Goal: Task Accomplishment & Management: Manage account settings

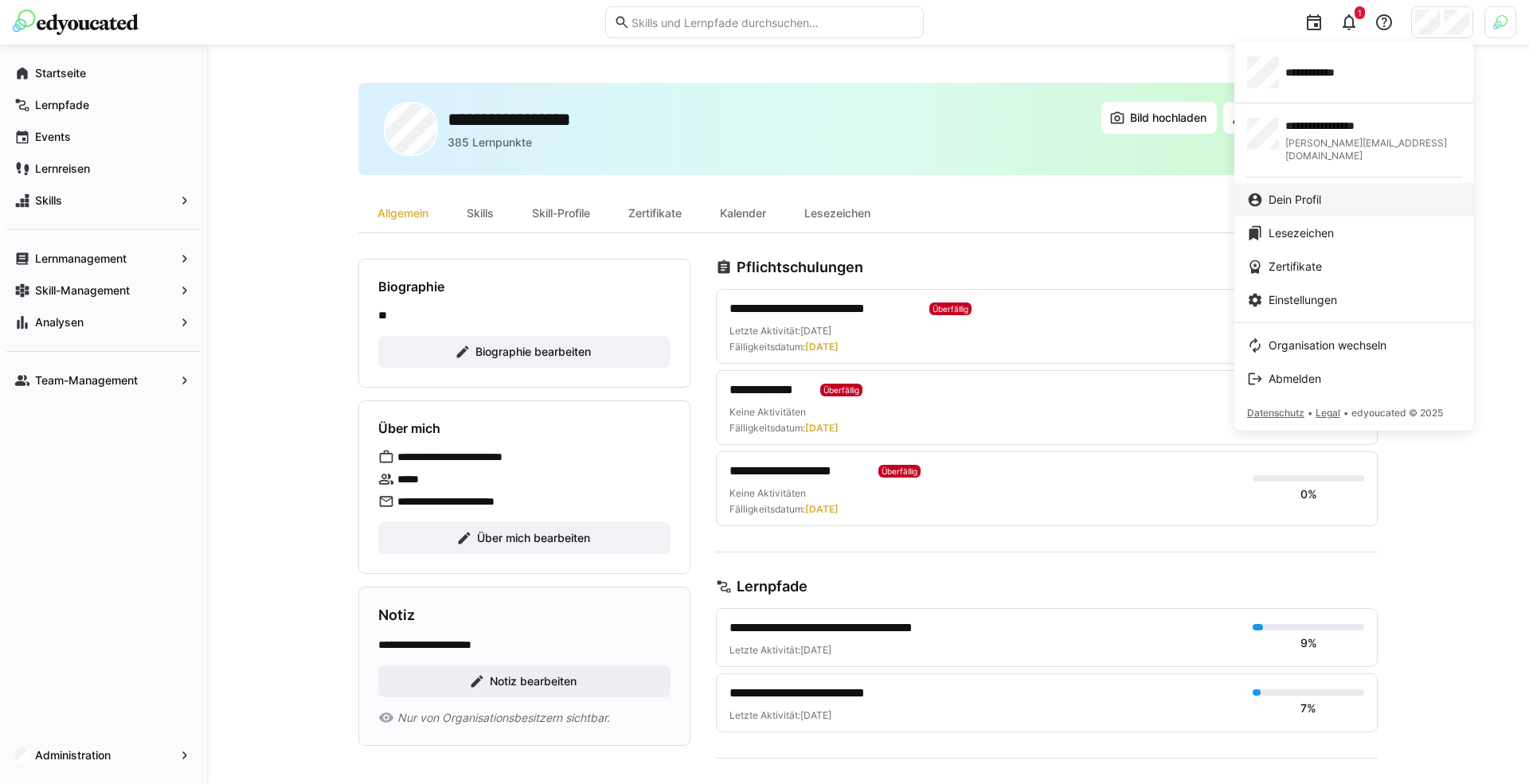
click at [1321, 192] on span "Dein Profil" at bounding box center [1295, 200] width 52 height 16
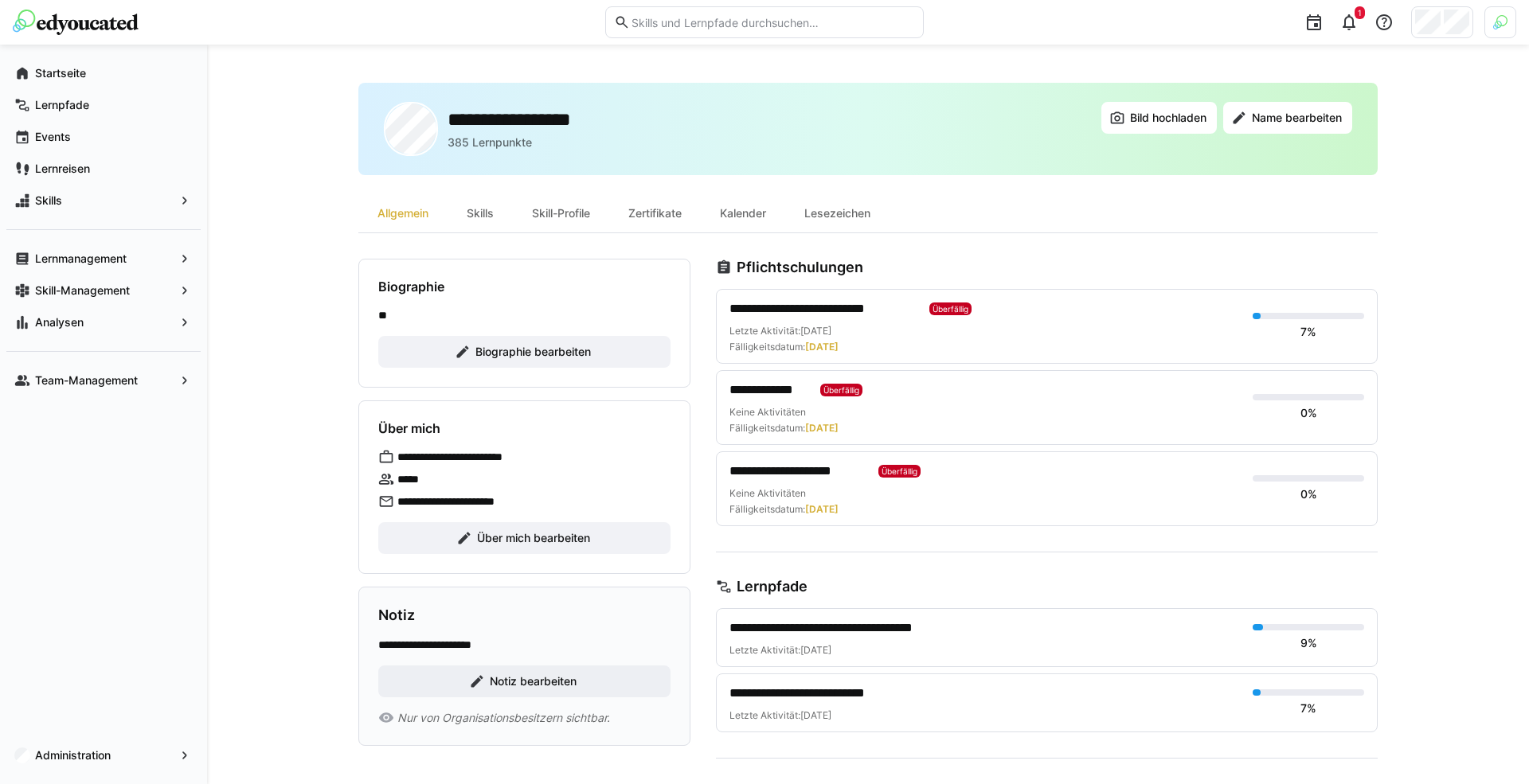
click at [1507, 29] on div at bounding box center [1500, 22] width 32 height 32
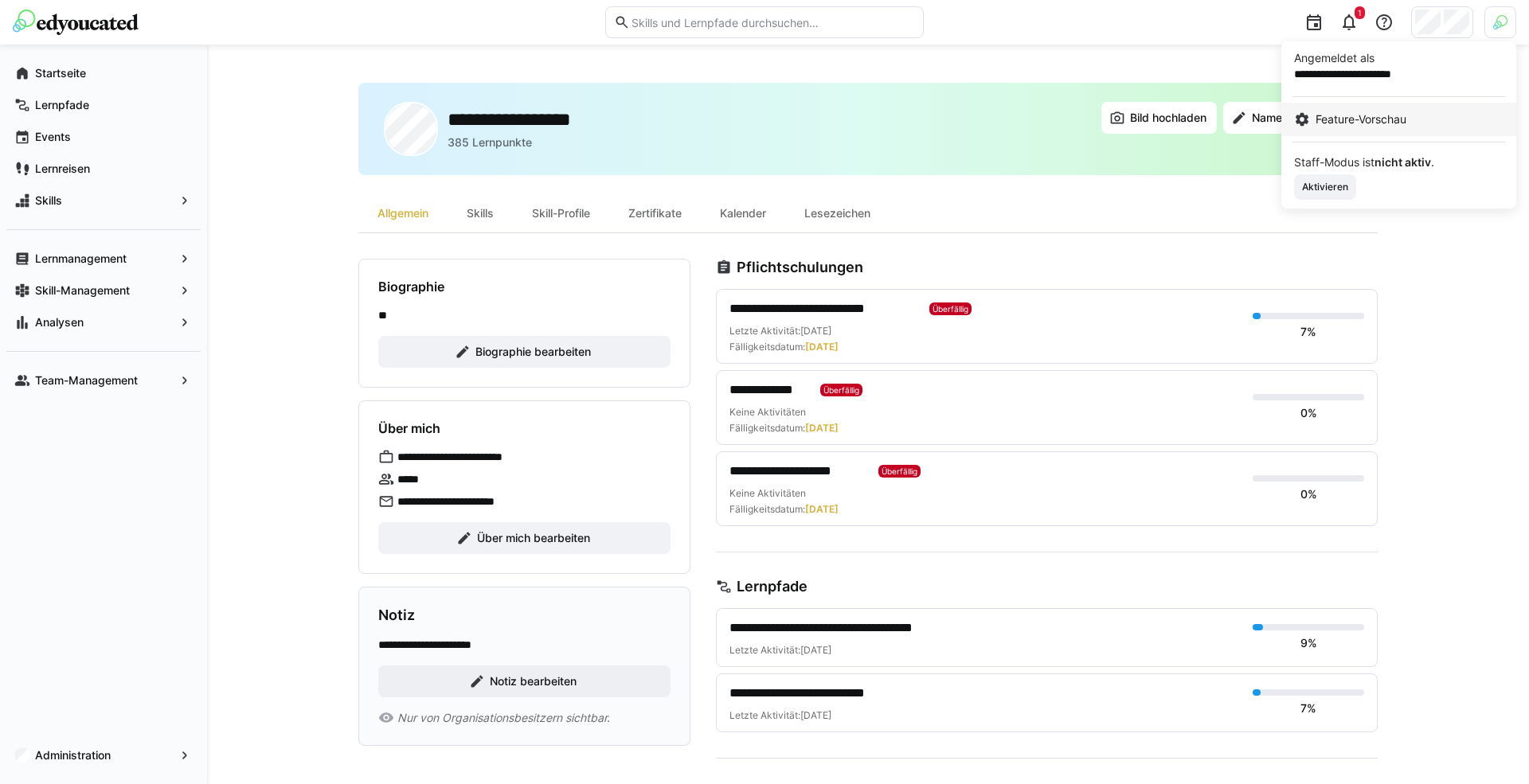
click at [1408, 106] on link "Feature-Vorschau" at bounding box center [1398, 119] width 235 height 33
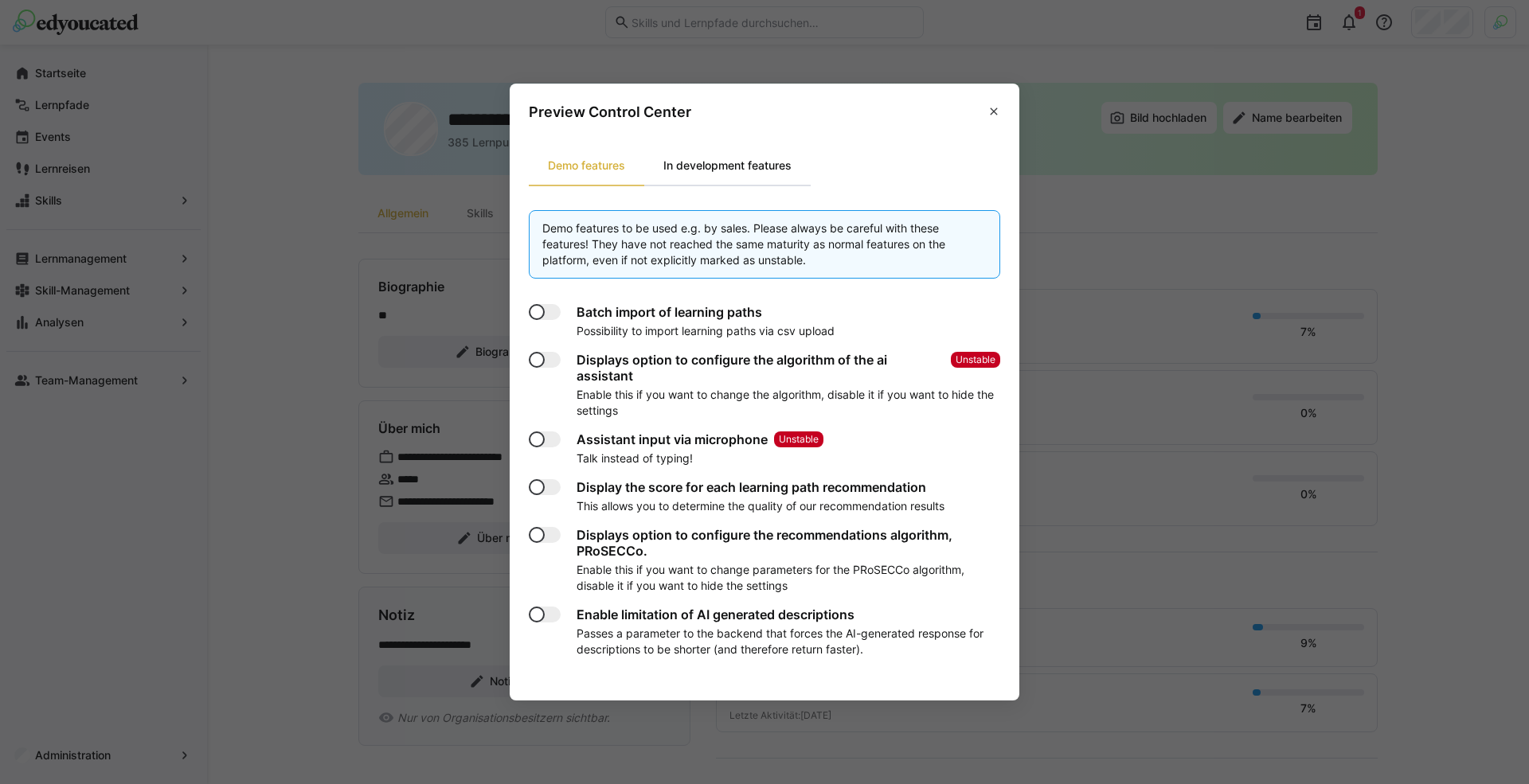
click at [720, 179] on div "In development features" at bounding box center [727, 166] width 166 height 38
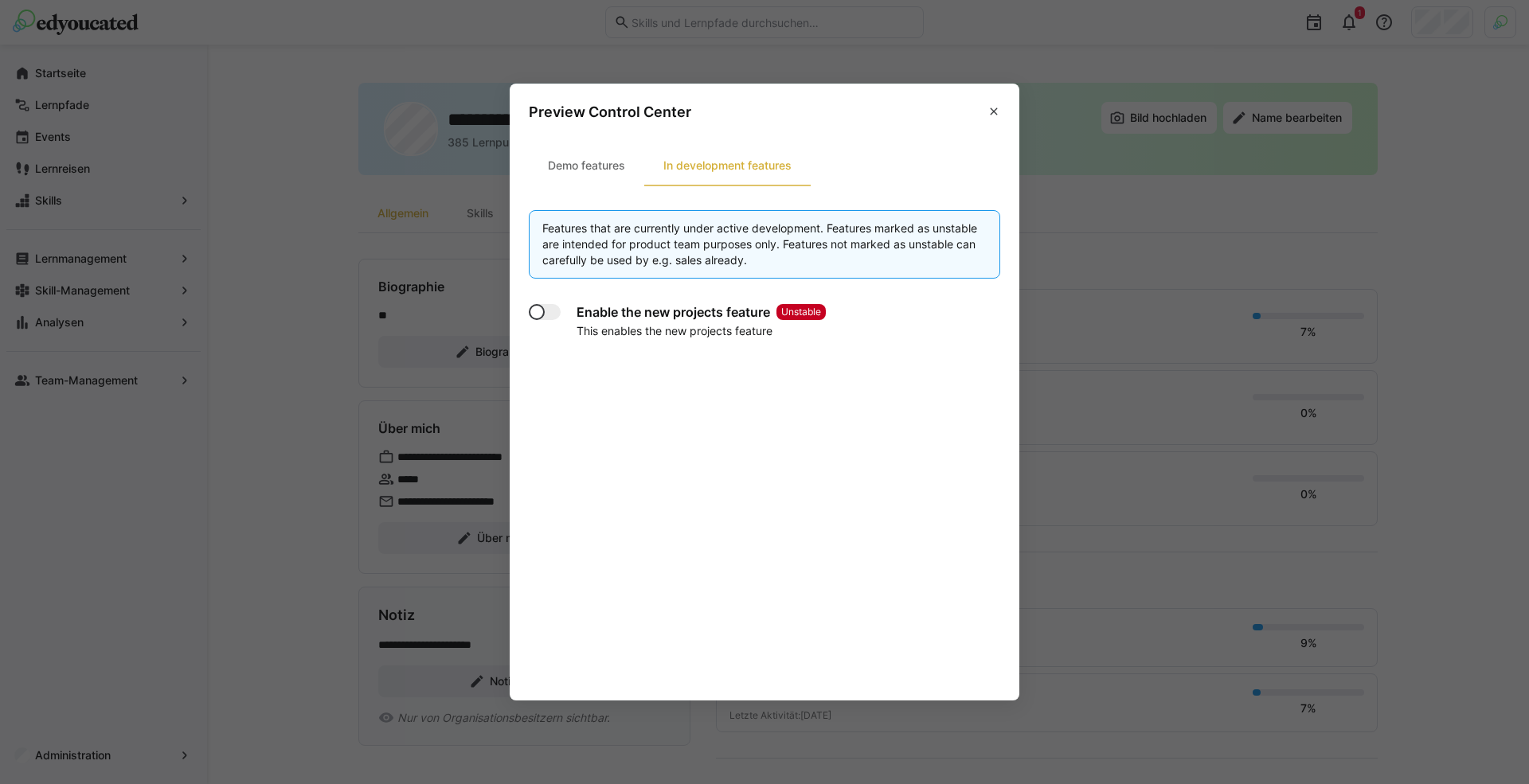
click at [553, 313] on div at bounding box center [544, 312] width 32 height 16
click at [1001, 111] on span at bounding box center [993, 111] width 25 height 25
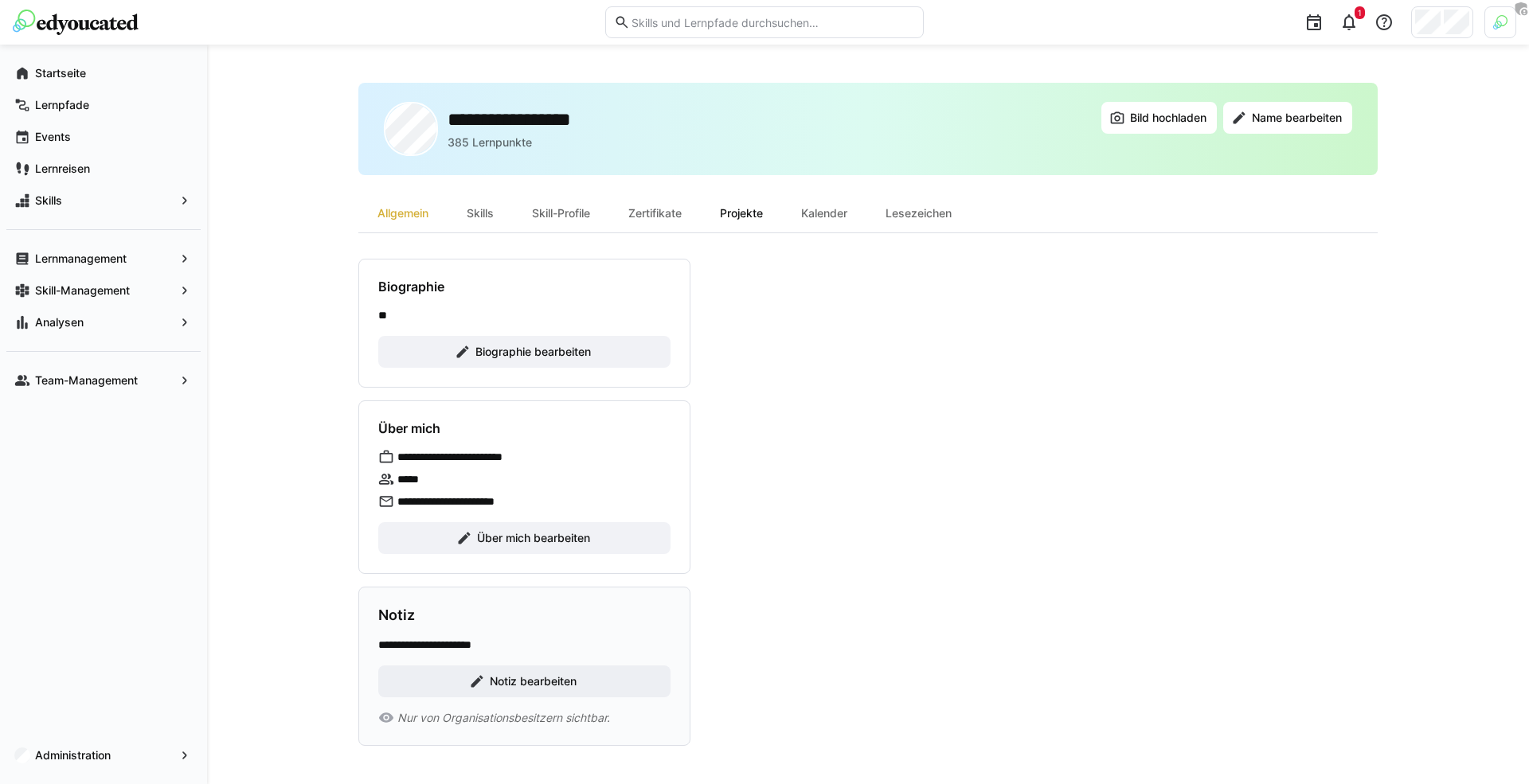
click at [752, 224] on div "Projekte" at bounding box center [742, 213] width 82 height 38
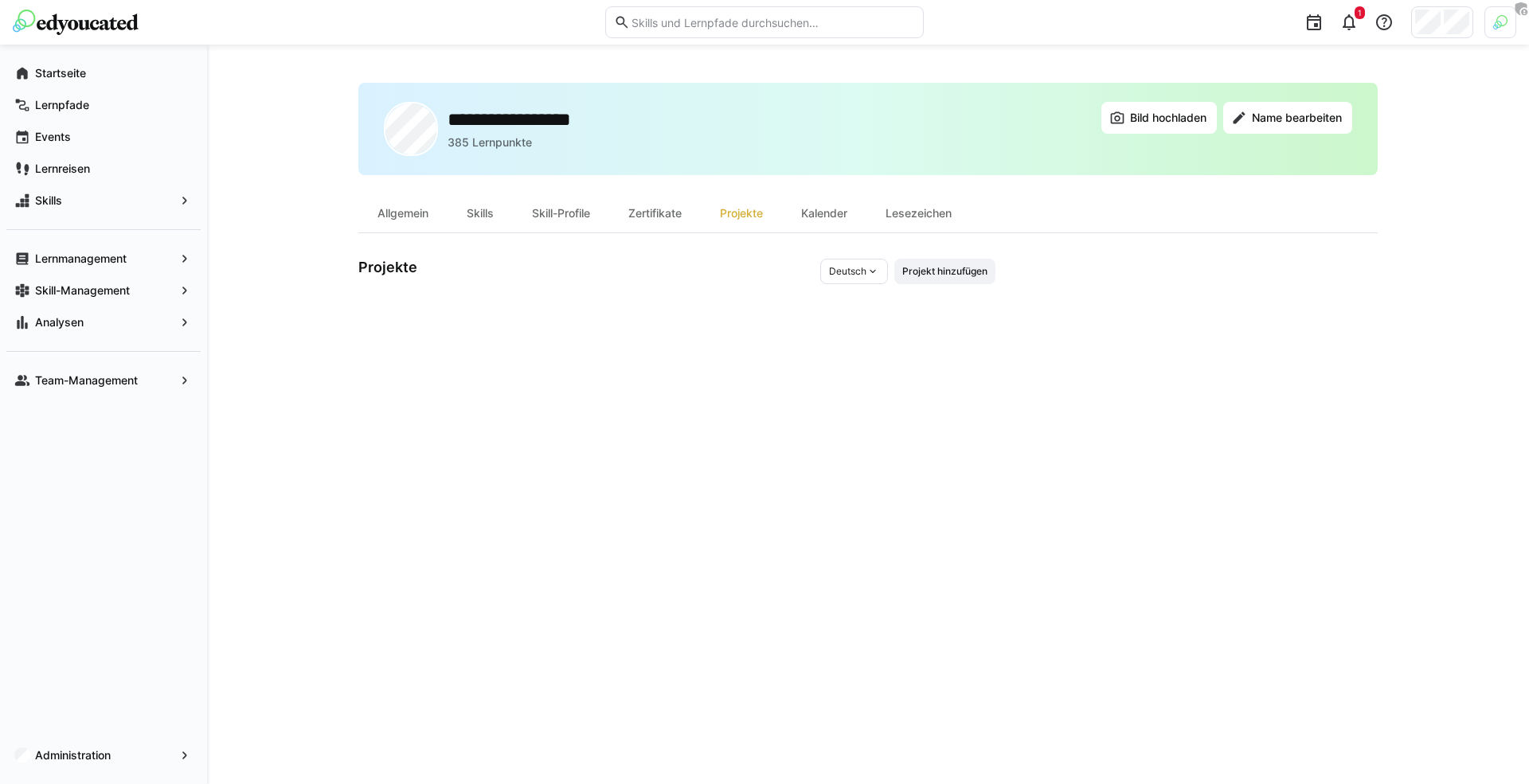
click at [951, 372] on div "**********" at bounding box center [867, 414] width 1019 height 663
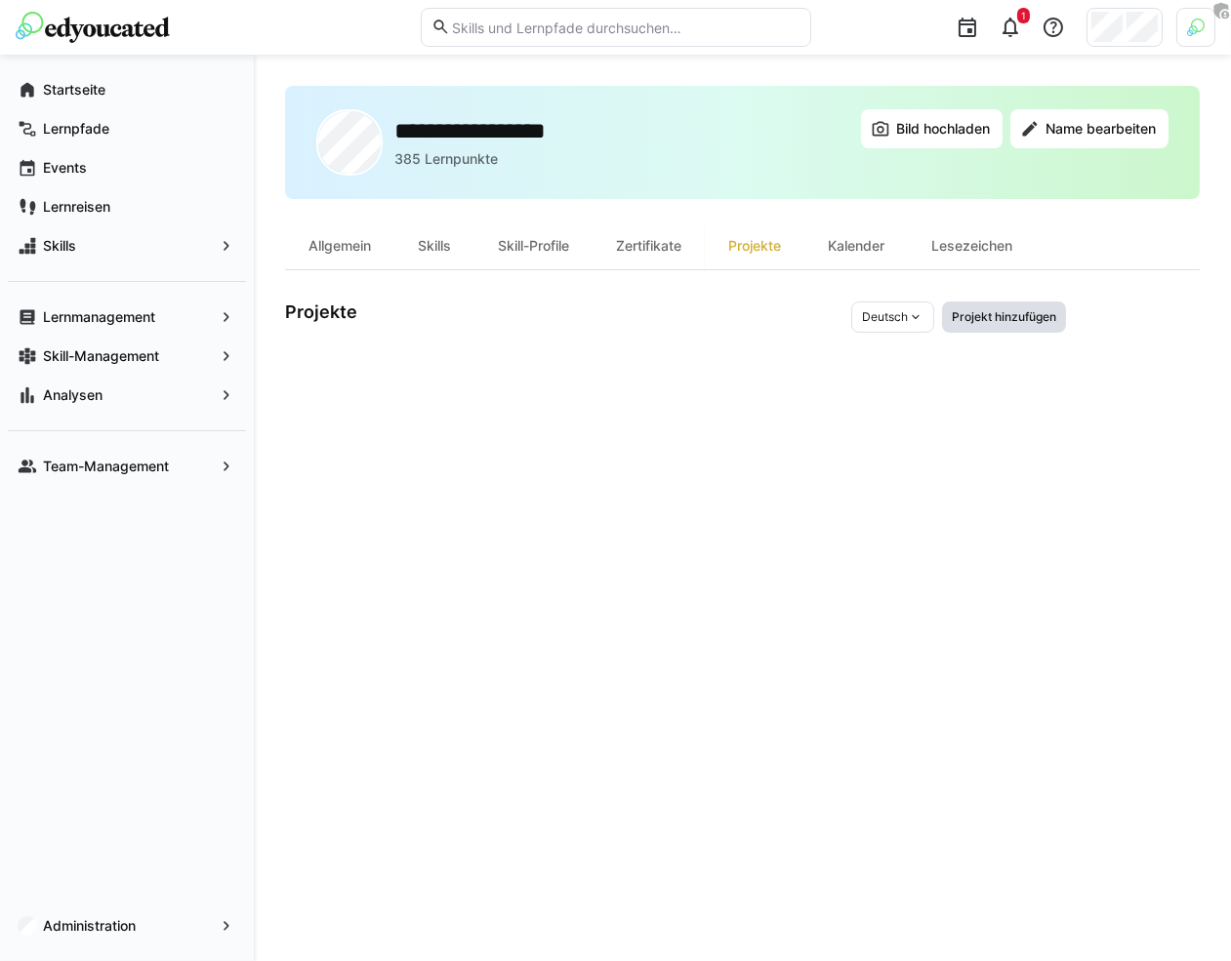
click at [975, 322] on span "Projekt hinzufügen" at bounding box center [1003, 317] width 108 height 16
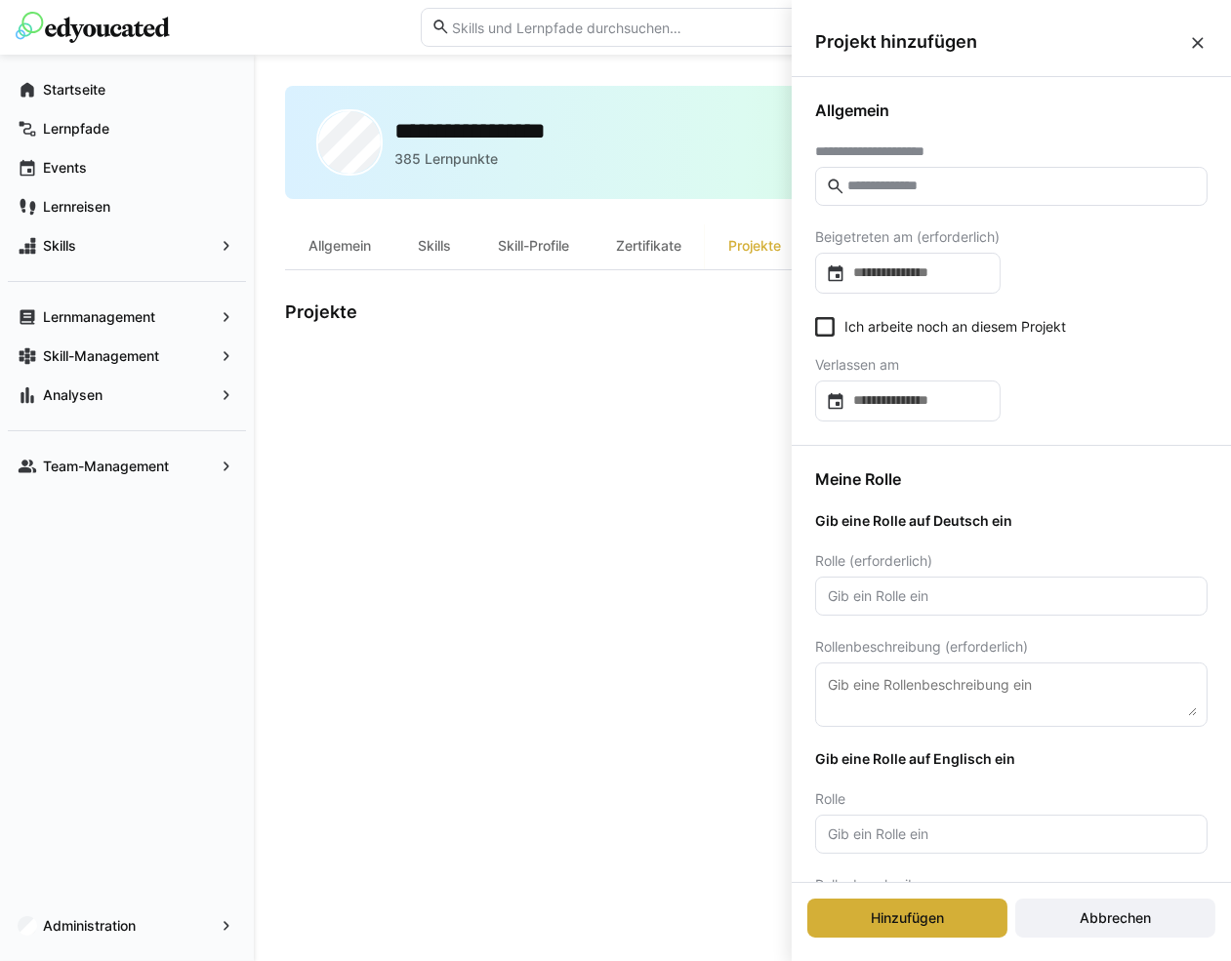
click at [1195, 41] on eds-icon at bounding box center [1198, 43] width 20 height 20
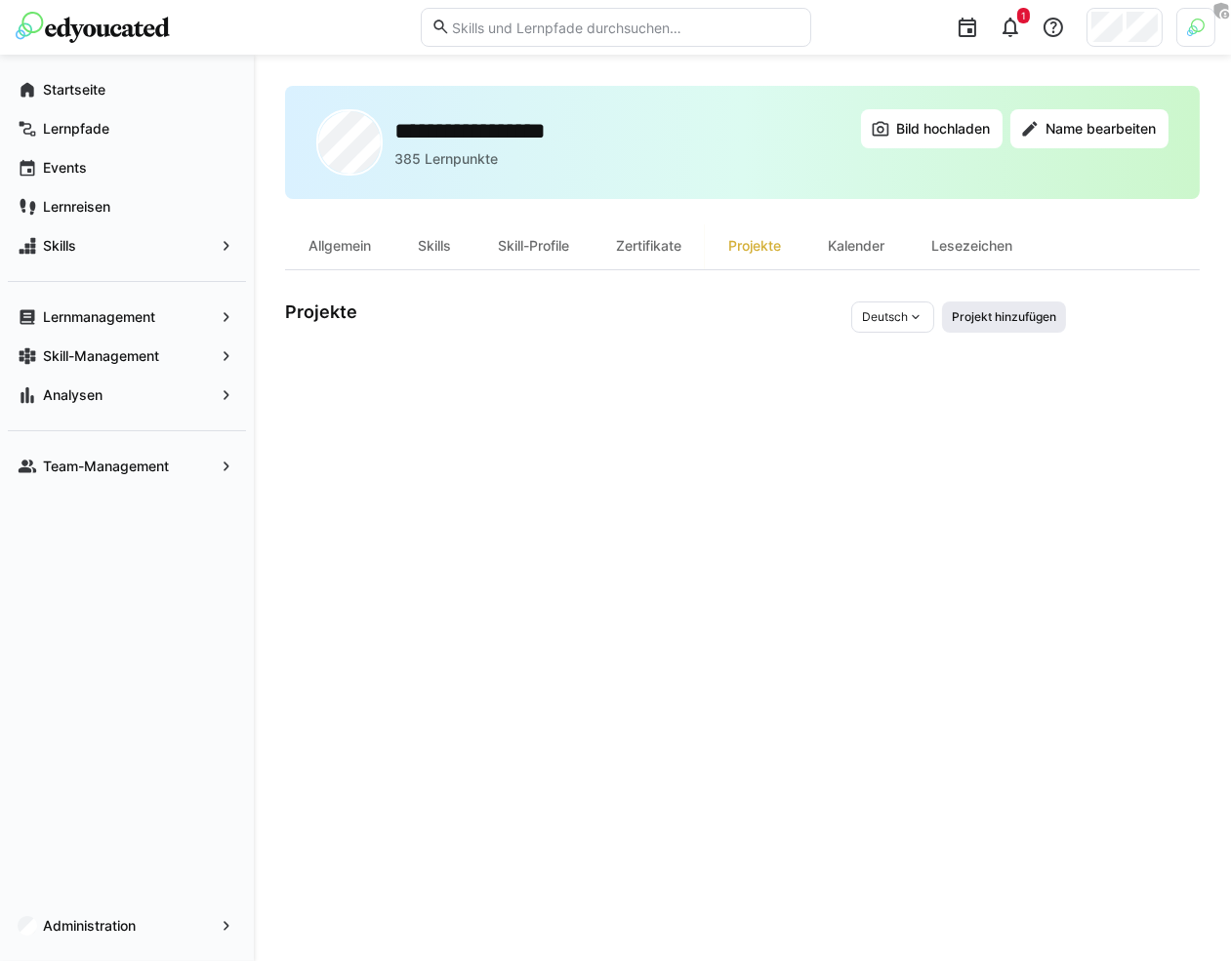
click at [1014, 319] on span "Projekt hinzufügen" at bounding box center [1003, 317] width 108 height 16
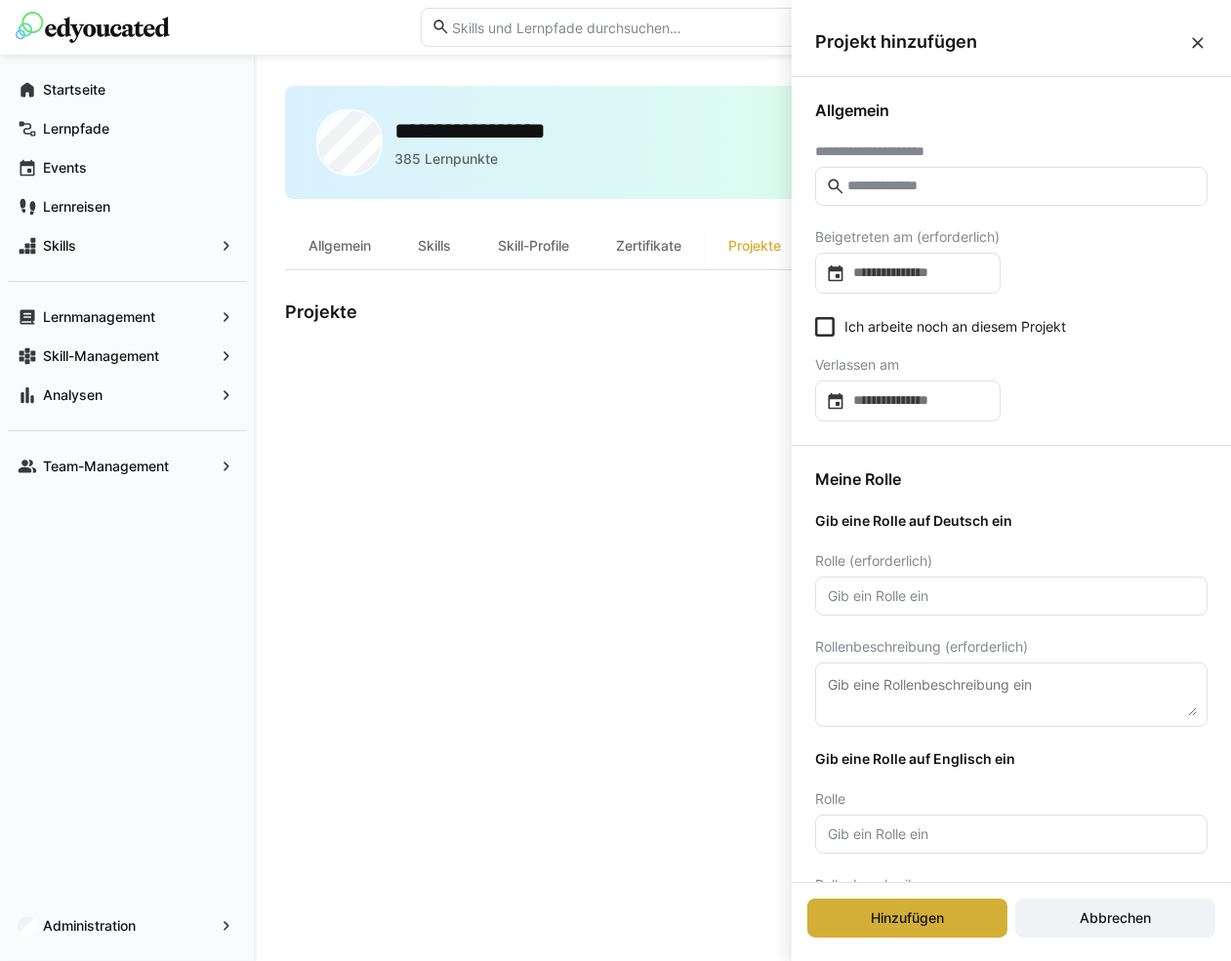
click at [1014, 185] on input "text" at bounding box center [1020, 187] width 351 height 18
click at [949, 190] on input "*" at bounding box center [1020, 187] width 351 height 18
type input "*"
click at [150, 913] on div "Administration" at bounding box center [127, 926] width 238 height 39
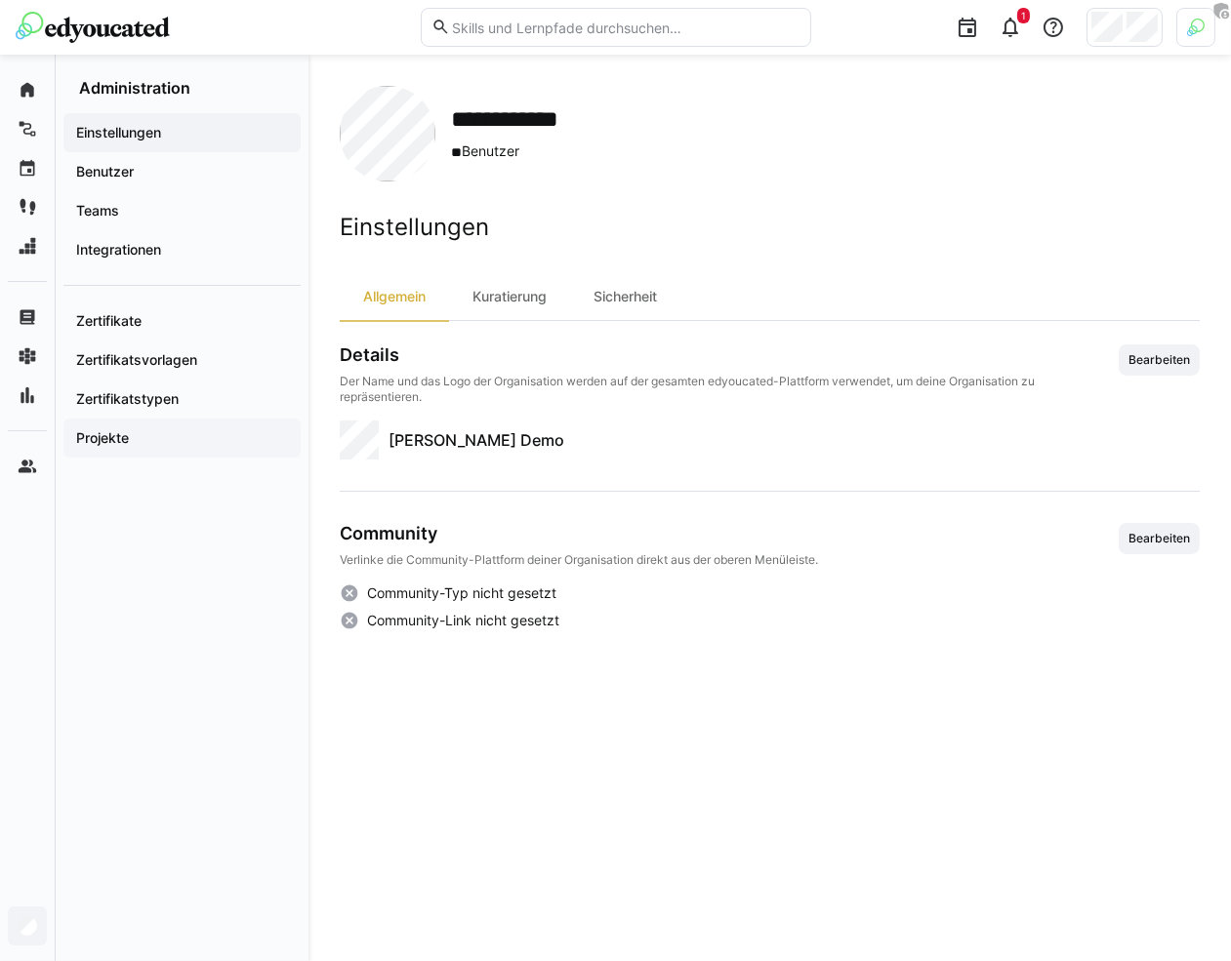
click at [217, 448] on div "Projekte" at bounding box center [181, 438] width 237 height 39
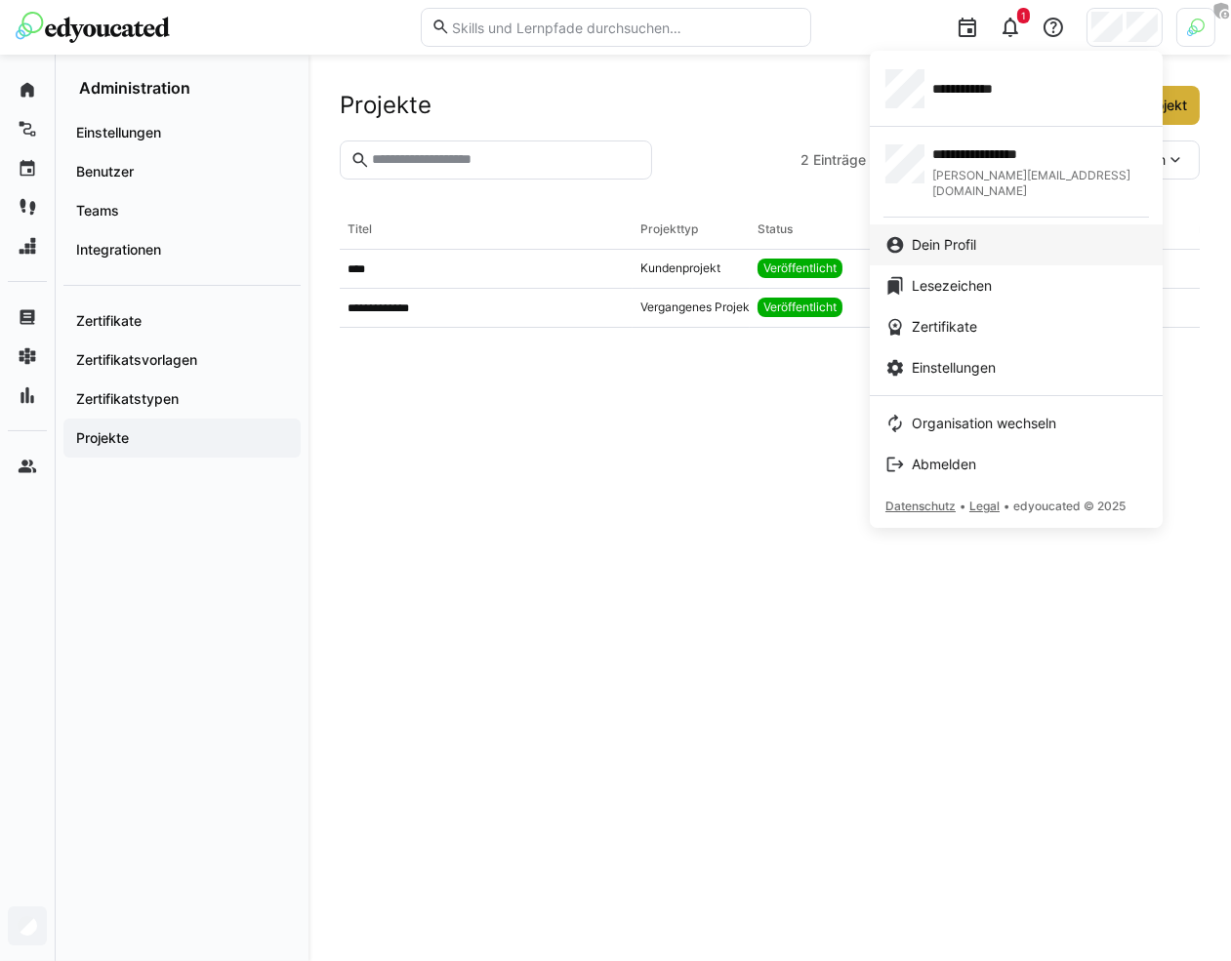
click at [1002, 235] on div "Dein Profil" at bounding box center [1016, 245] width 262 height 20
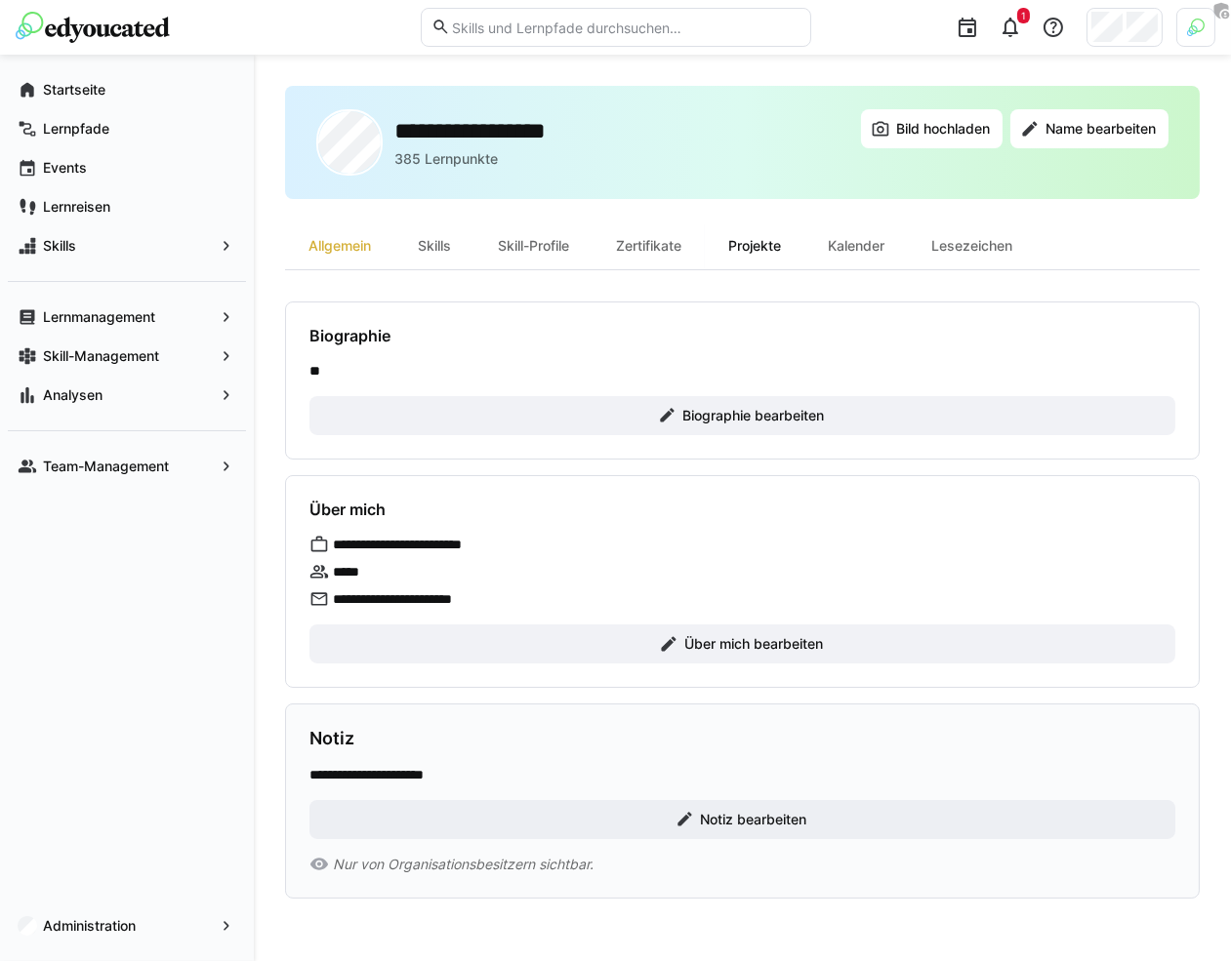
click at [796, 244] on div "Projekte" at bounding box center [755, 245] width 100 height 47
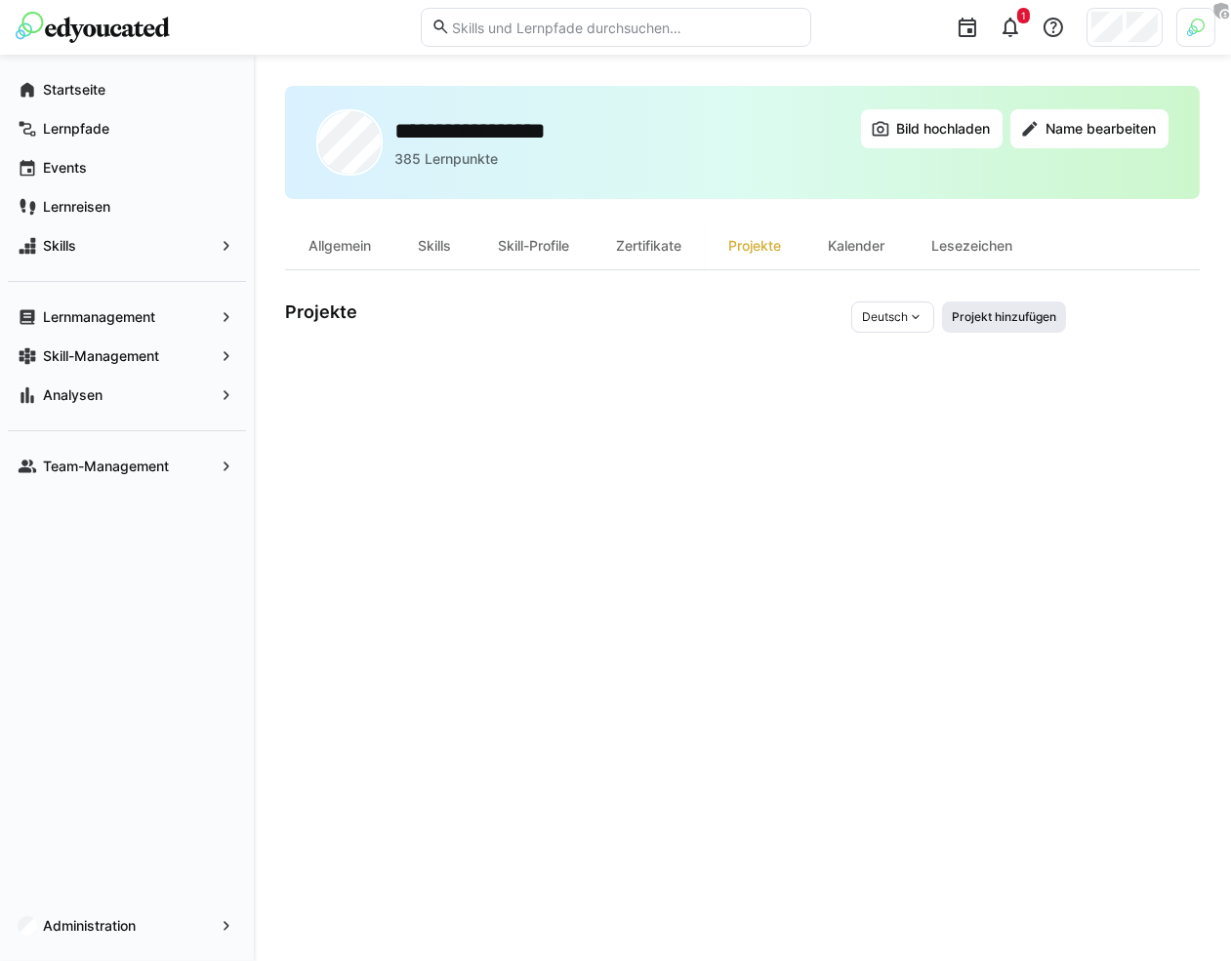
click at [967, 312] on span "Projekt hinzufügen" at bounding box center [1003, 317] width 108 height 16
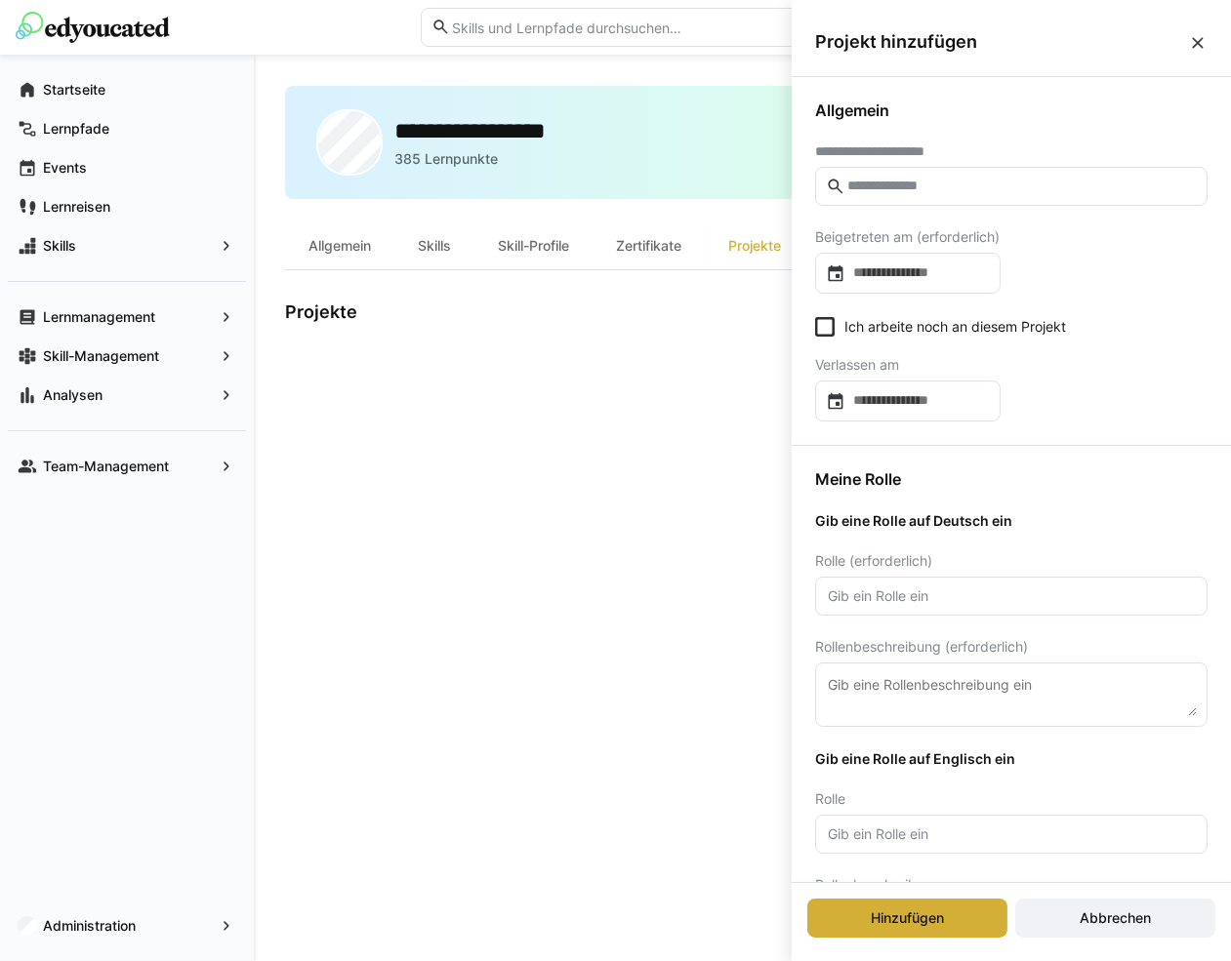
click at [947, 196] on eds-input at bounding box center [1011, 186] width 392 height 39
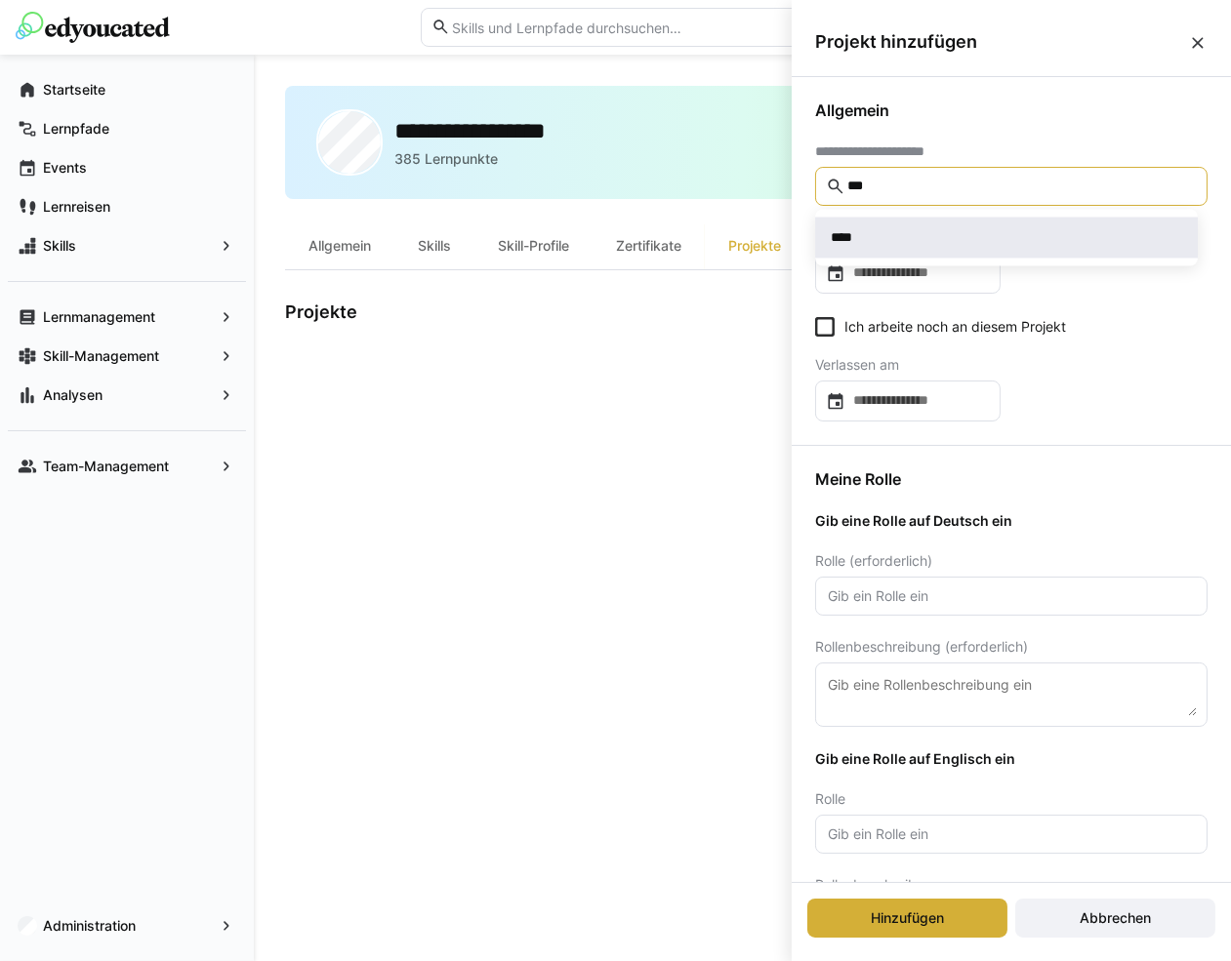
type input "***"
click at [928, 234] on div "****" at bounding box center [1005, 238] width 351 height 20
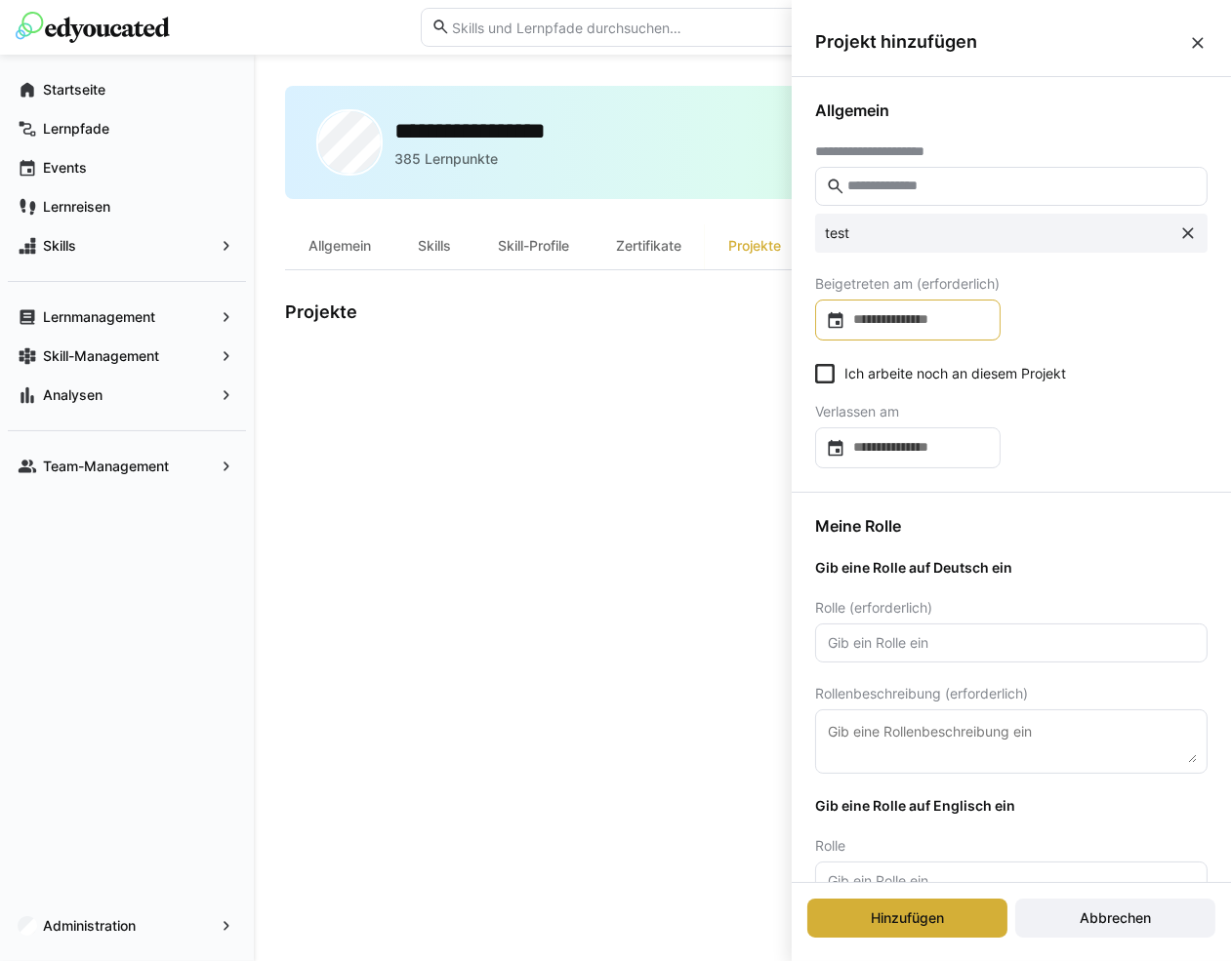
click at [970, 320] on input at bounding box center [917, 320] width 144 height 20
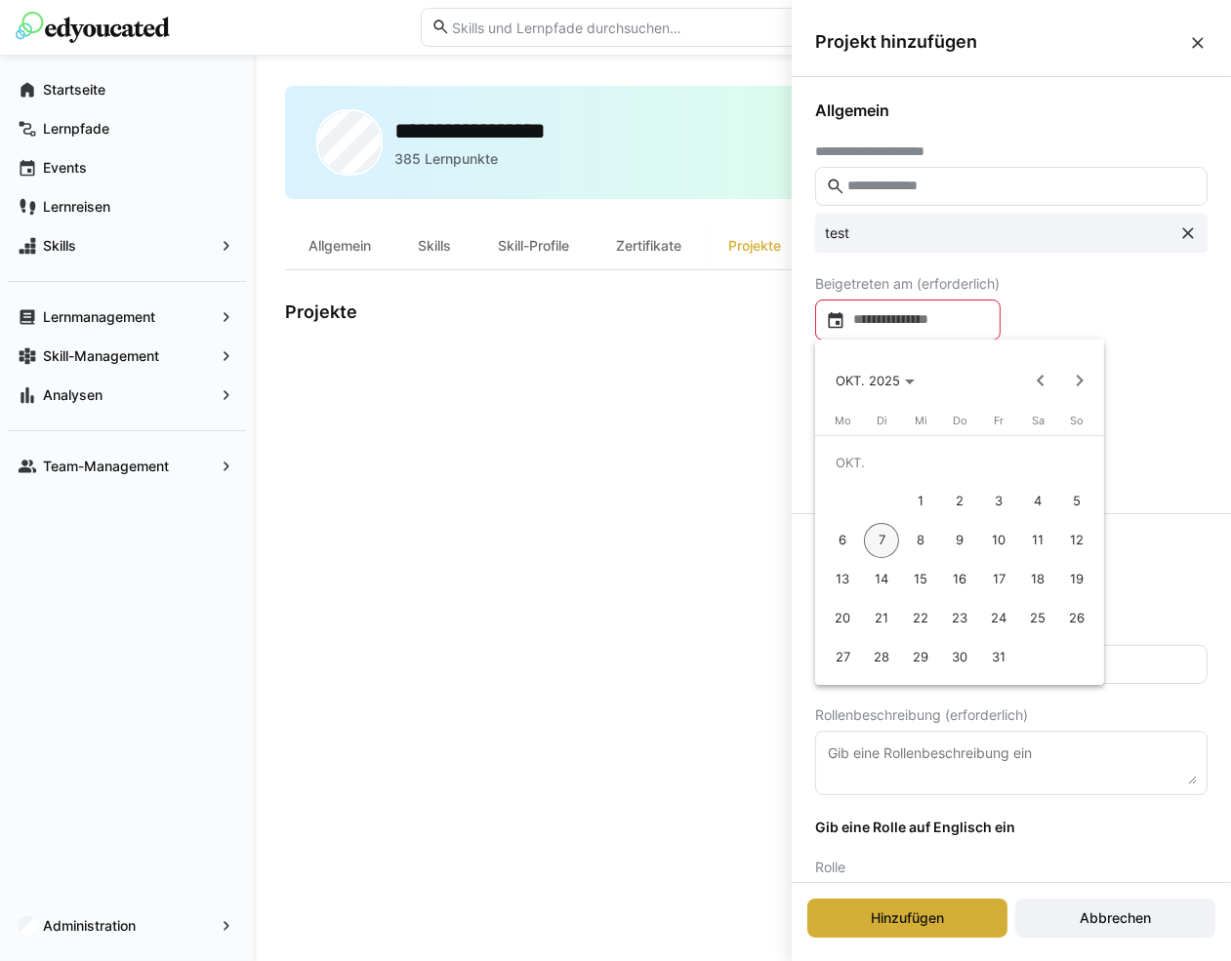
click at [932, 491] on span "1" at bounding box center [920, 501] width 35 height 35
type input "**********"
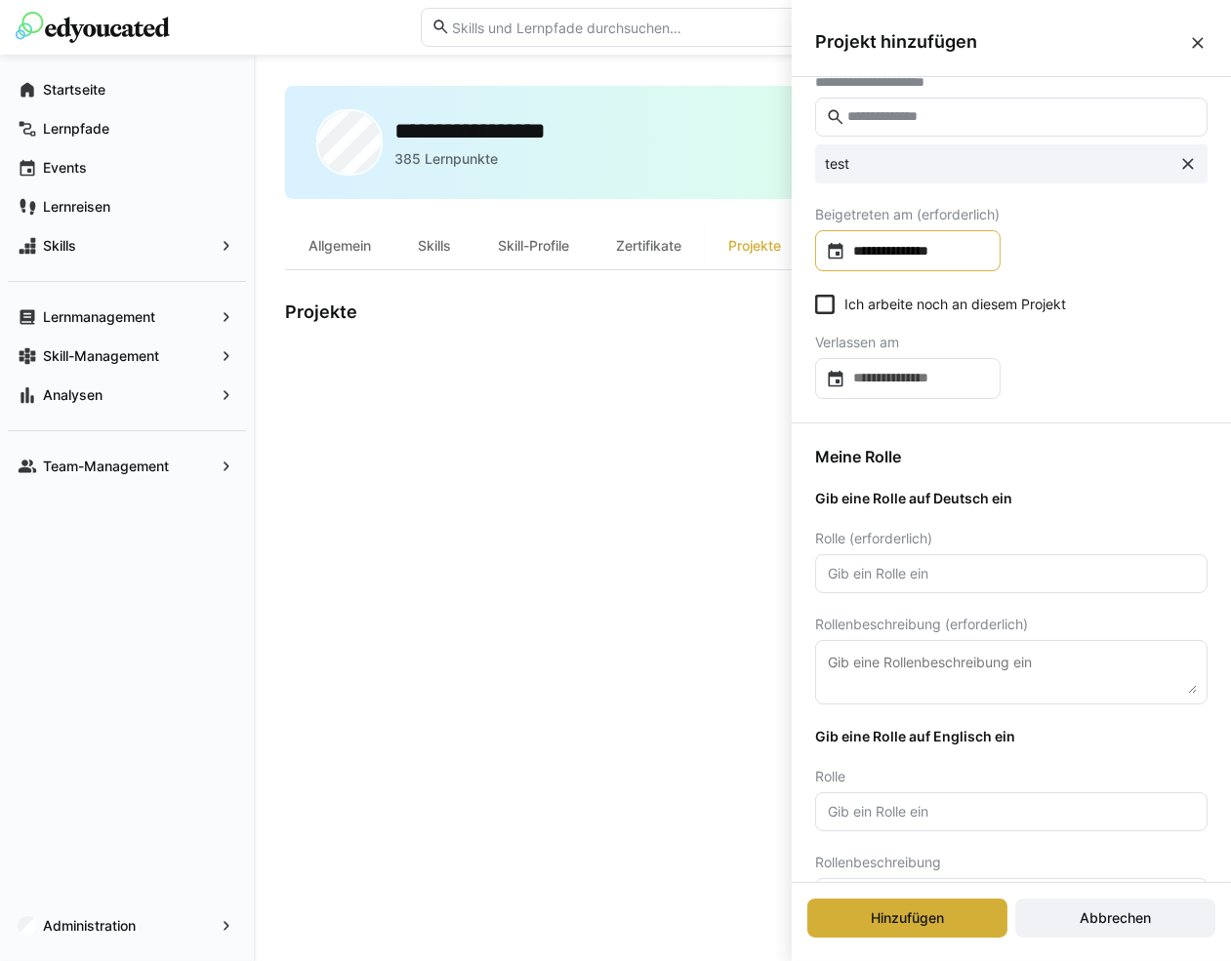
scroll to position [104, 0]
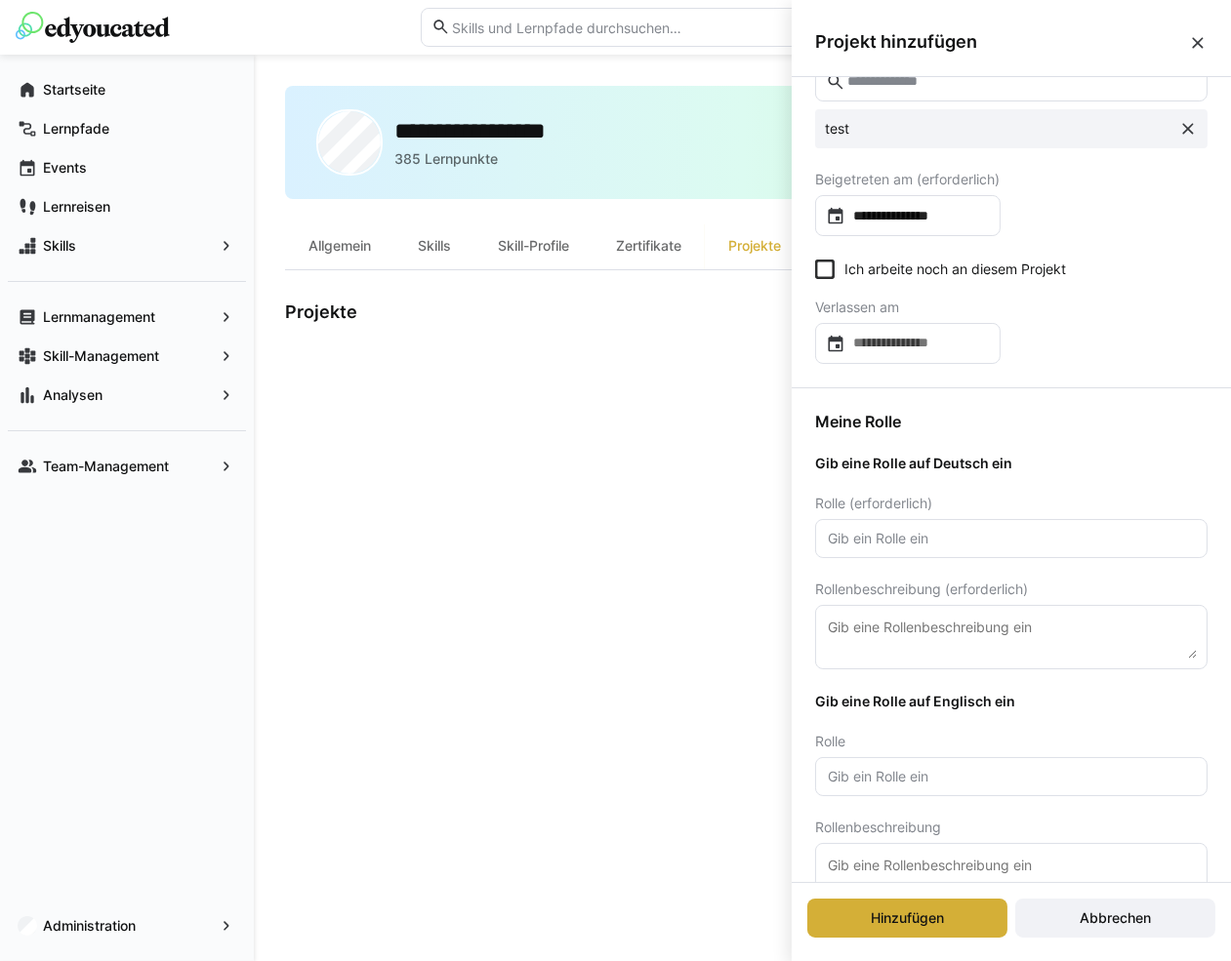
click at [919, 546] on eds-input at bounding box center [1011, 538] width 392 height 39
type input "2111"
click at [909, 610] on eds-input at bounding box center [1011, 637] width 392 height 64
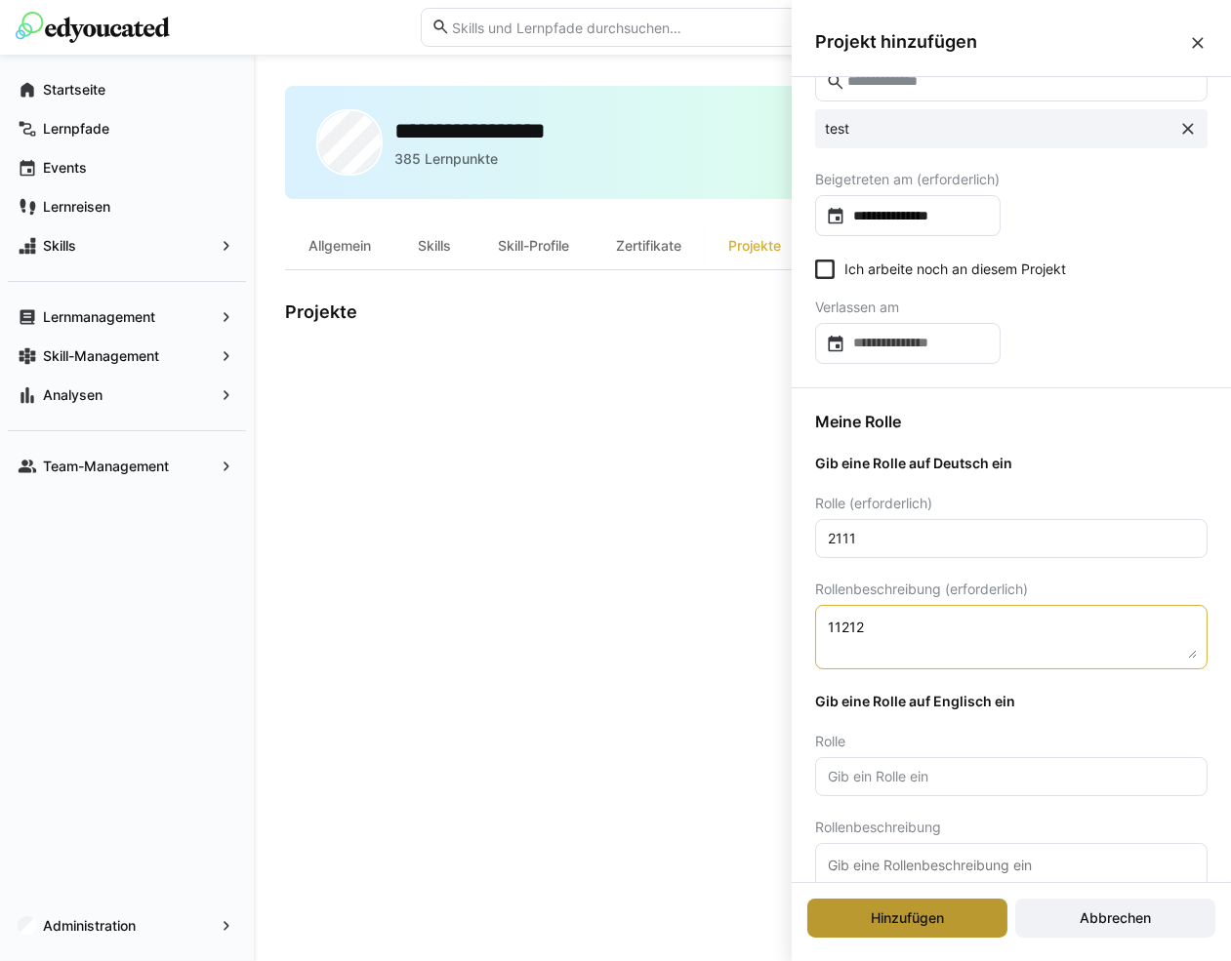
type textarea "11212"
click at [885, 909] on span "Hinzufügen" at bounding box center [907, 918] width 200 height 39
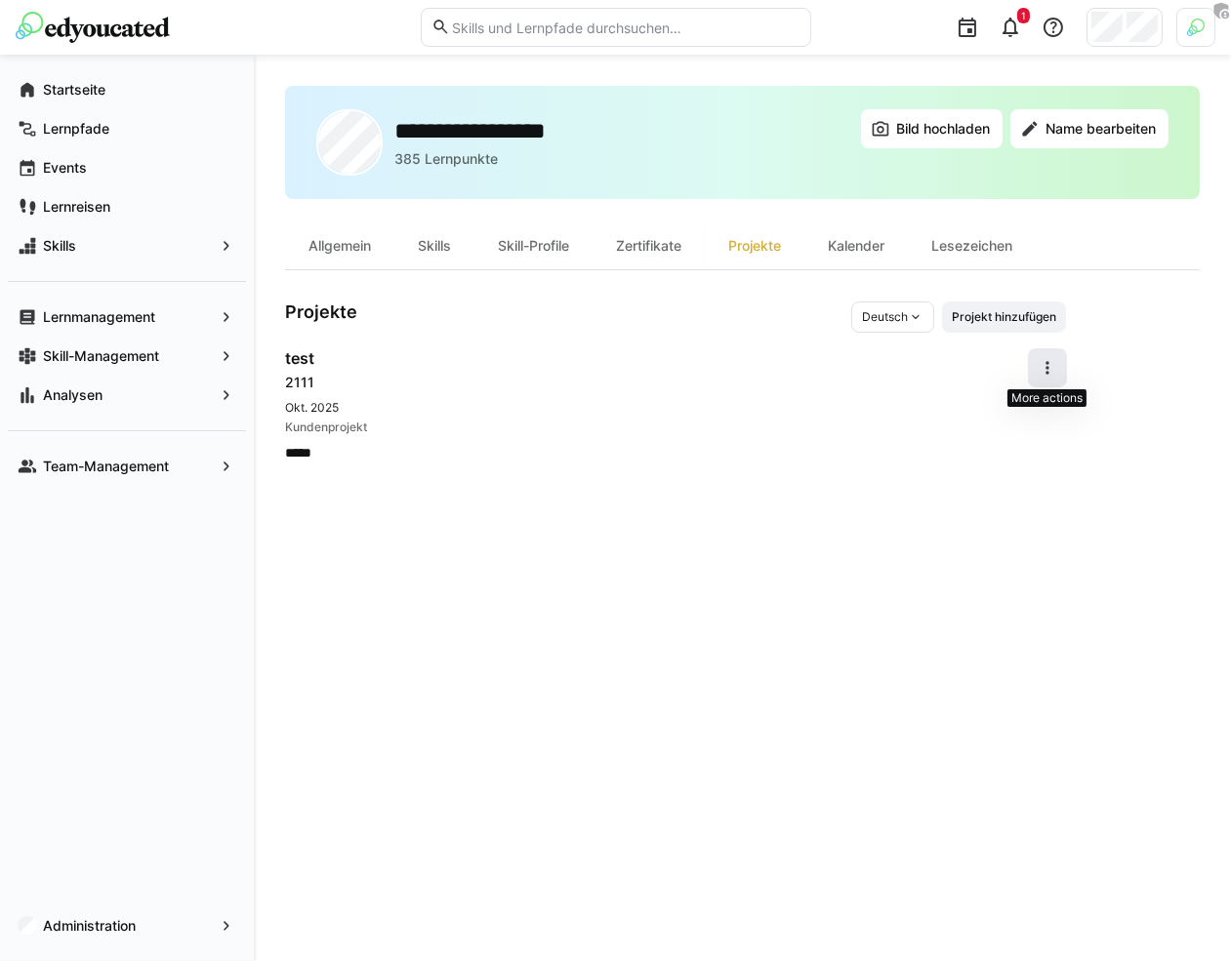
click at [1047, 368] on eds-icon at bounding box center [1047, 368] width 20 height 20
click at [1021, 416] on div "Bearbeiten" at bounding box center [1014, 418] width 69 height 20
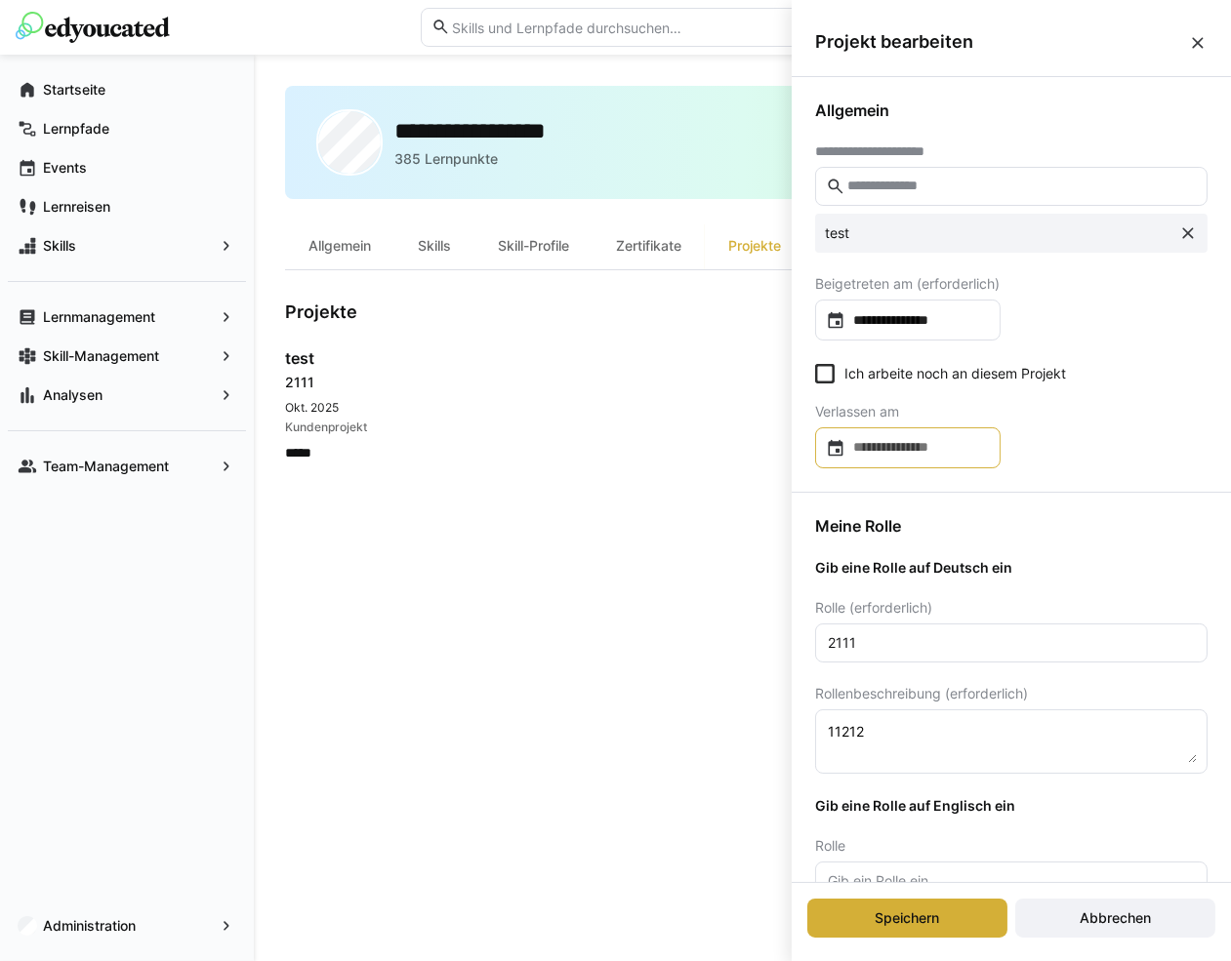
click at [929, 441] on input at bounding box center [917, 448] width 144 height 20
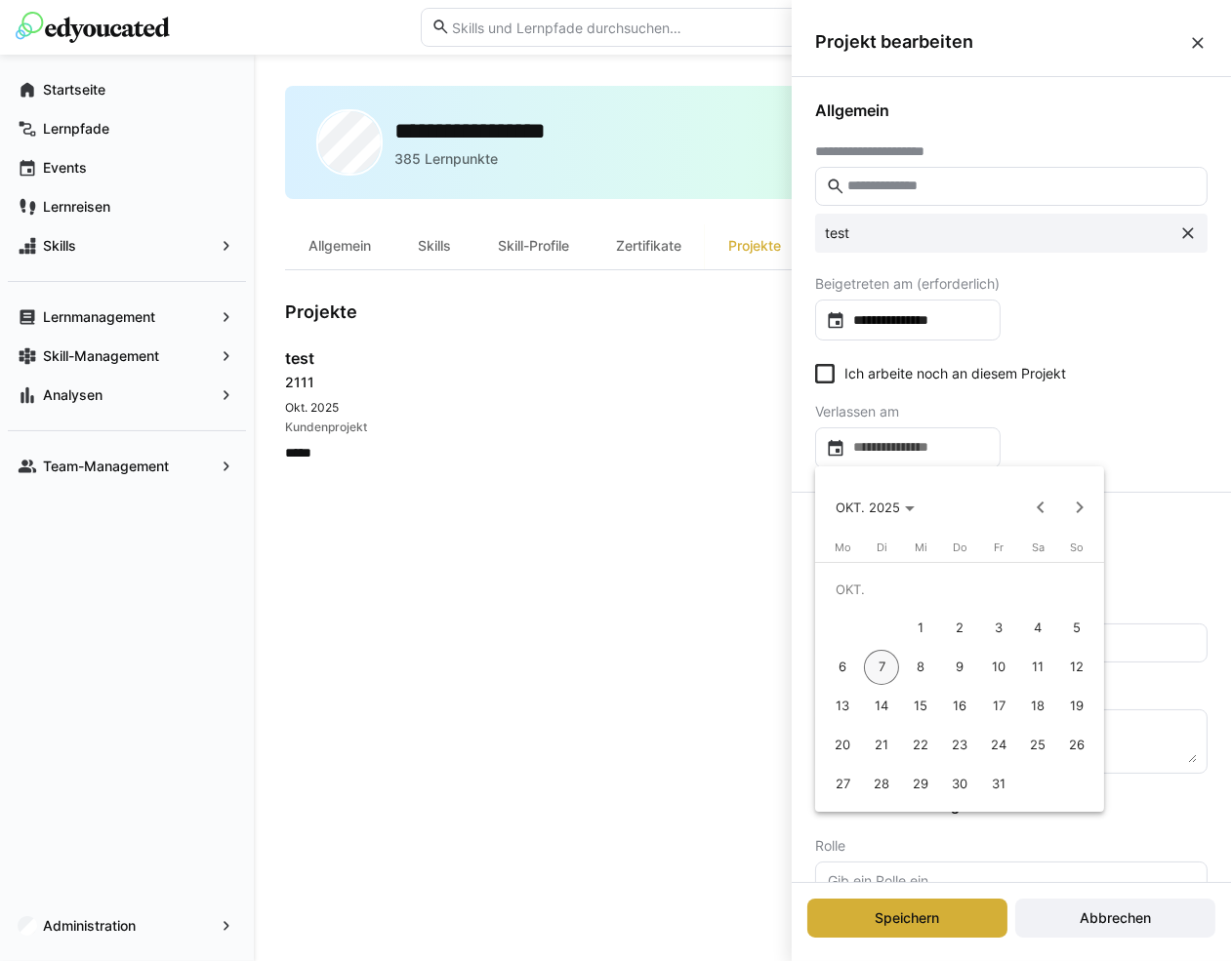
click at [964, 695] on span "16" at bounding box center [959, 706] width 35 height 35
type input "**********"
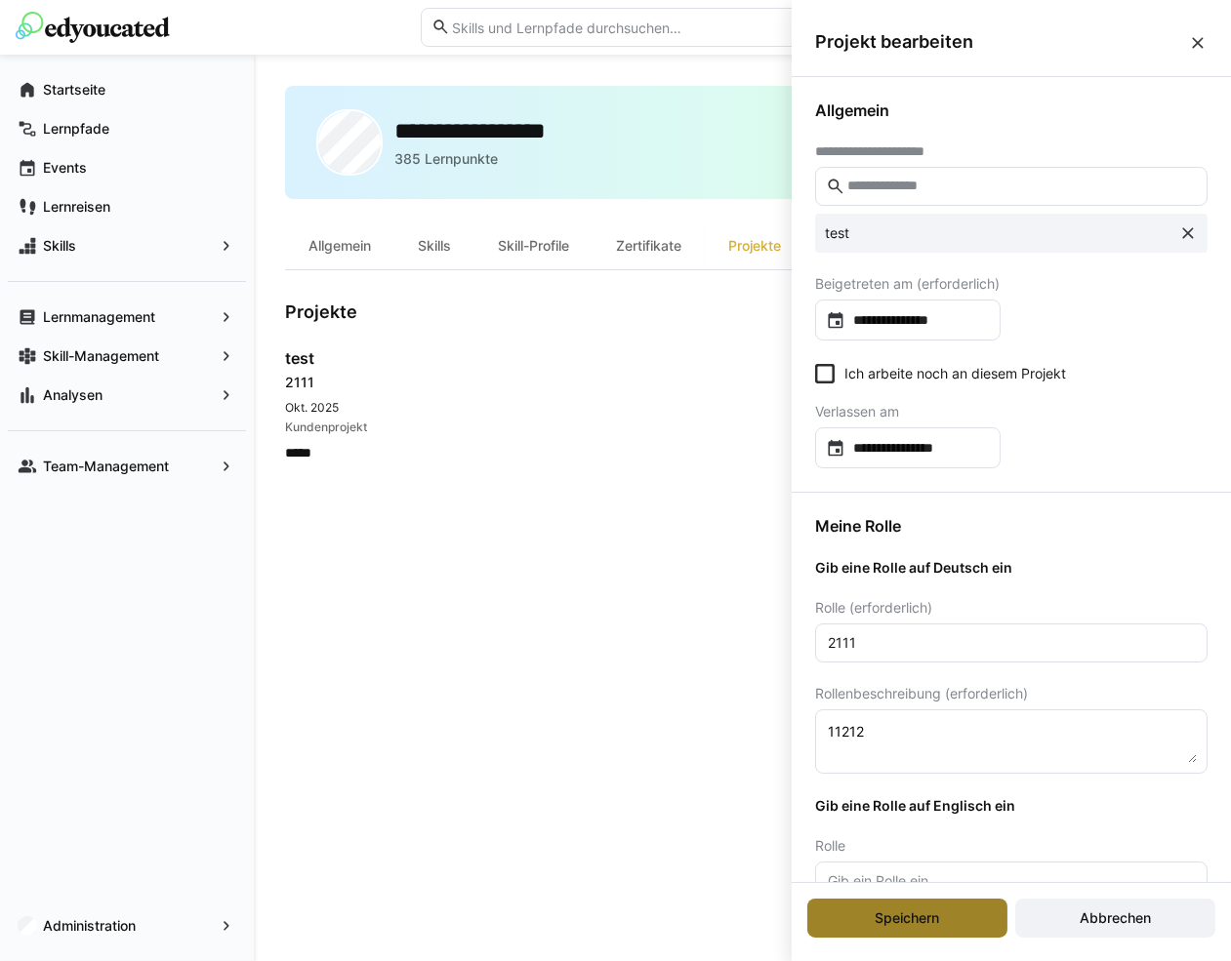
click at [917, 911] on span "Speichern" at bounding box center [907, 919] width 70 height 20
